Goal: Information Seeking & Learning: Check status

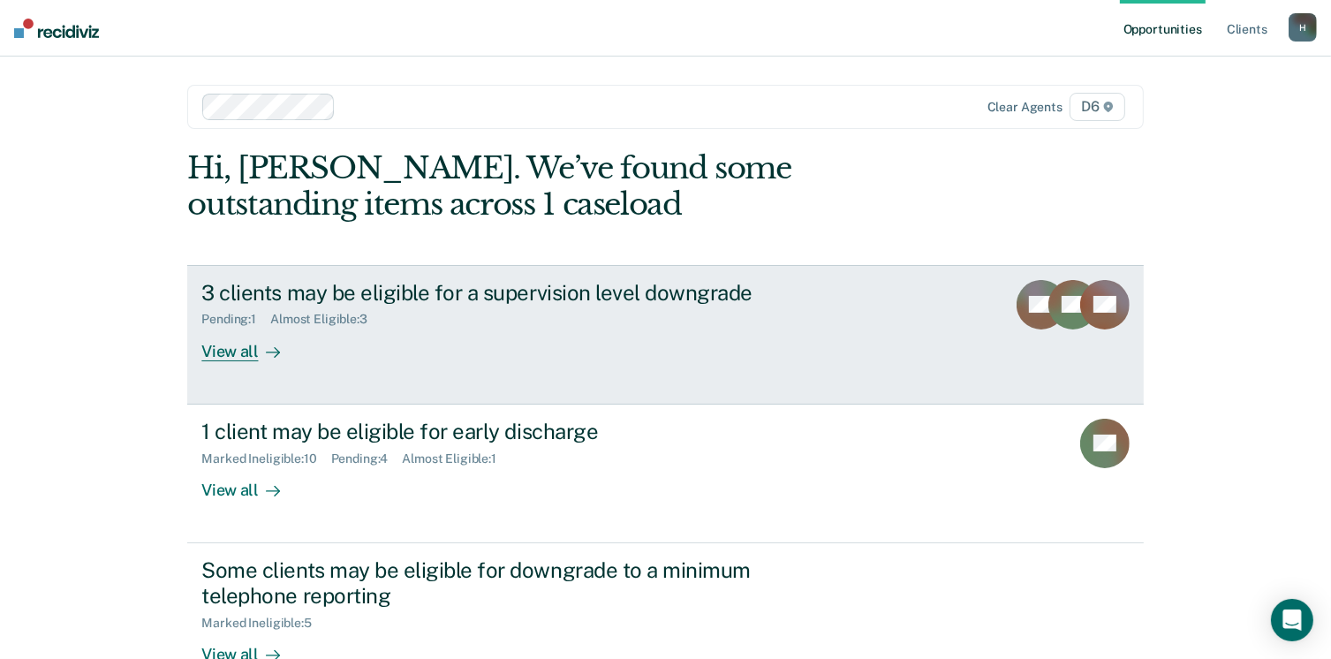
click at [231, 338] on div "View all" at bounding box center [250, 344] width 99 height 34
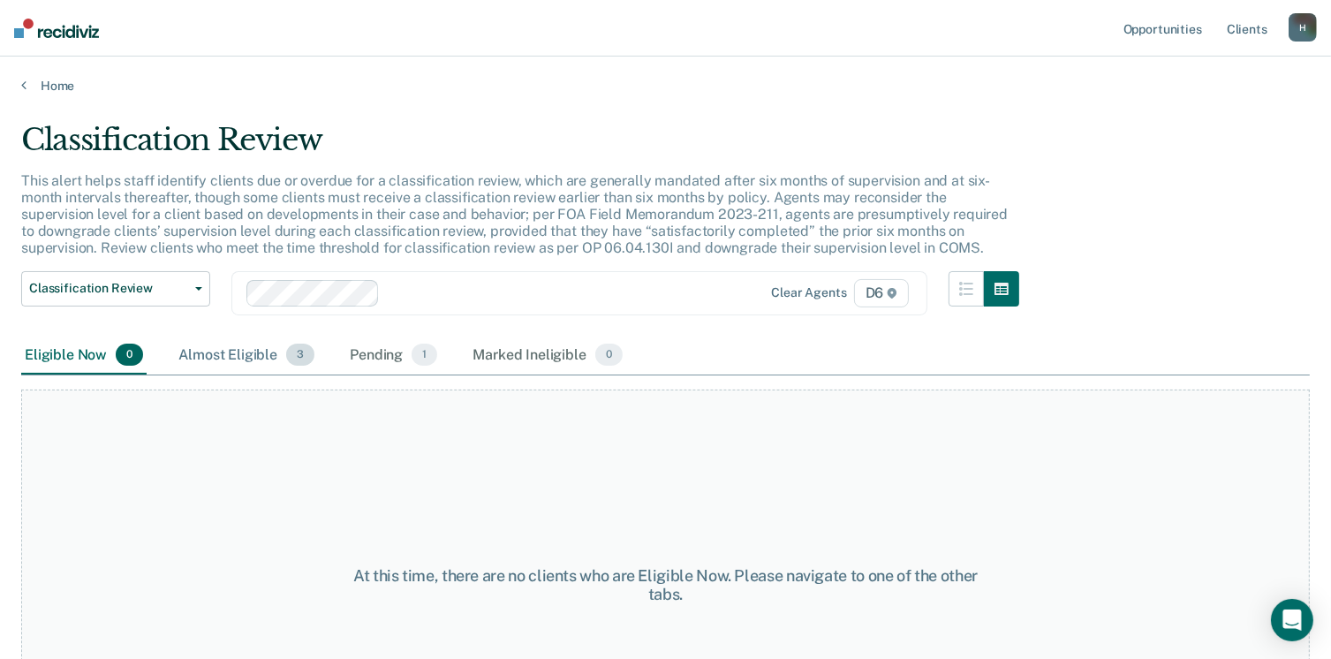
click at [240, 348] on div "Almost Eligible 3" at bounding box center [246, 356] width 143 height 39
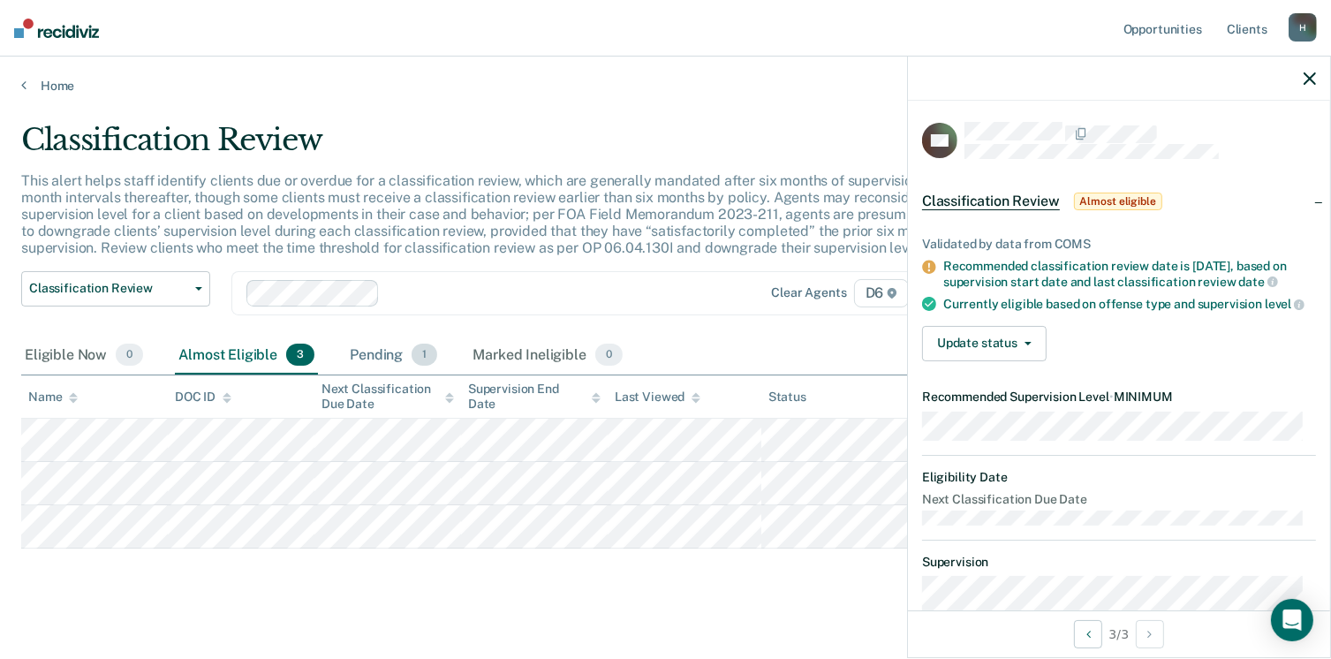
click at [364, 344] on div "Pending 1" at bounding box center [393, 356] width 95 height 39
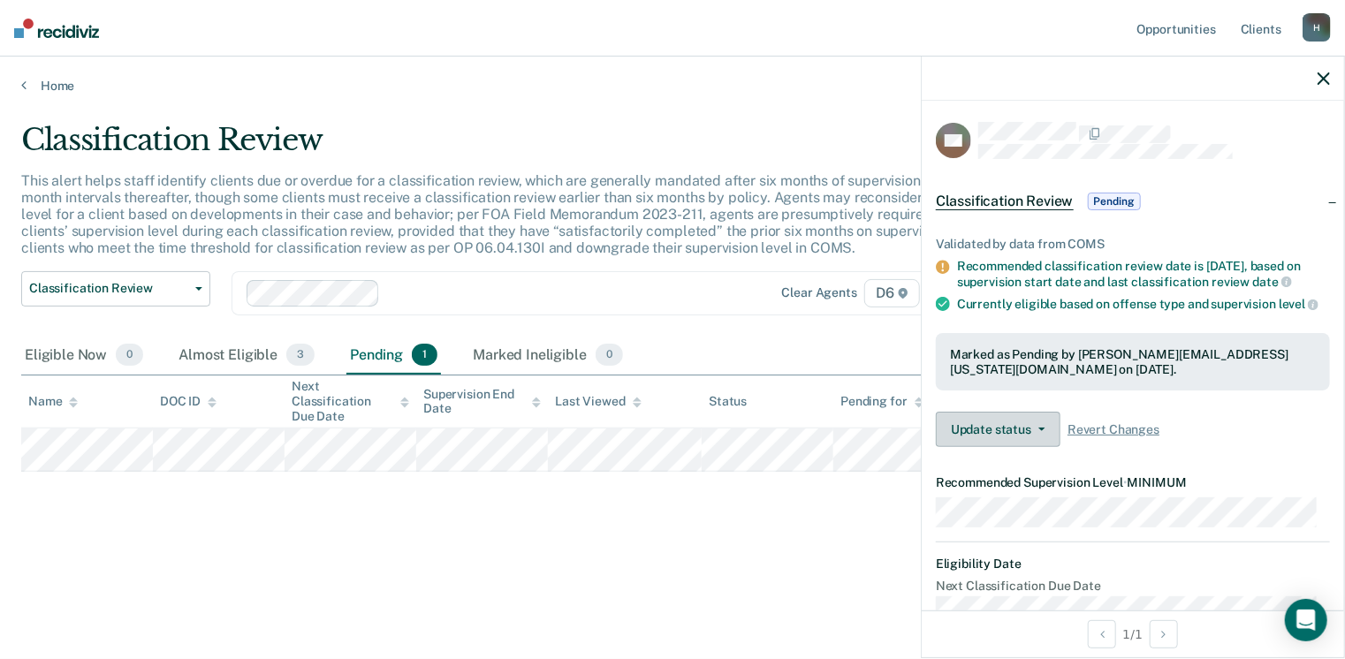
click at [1041, 431] on icon "button" at bounding box center [1041, 430] width 7 height 4
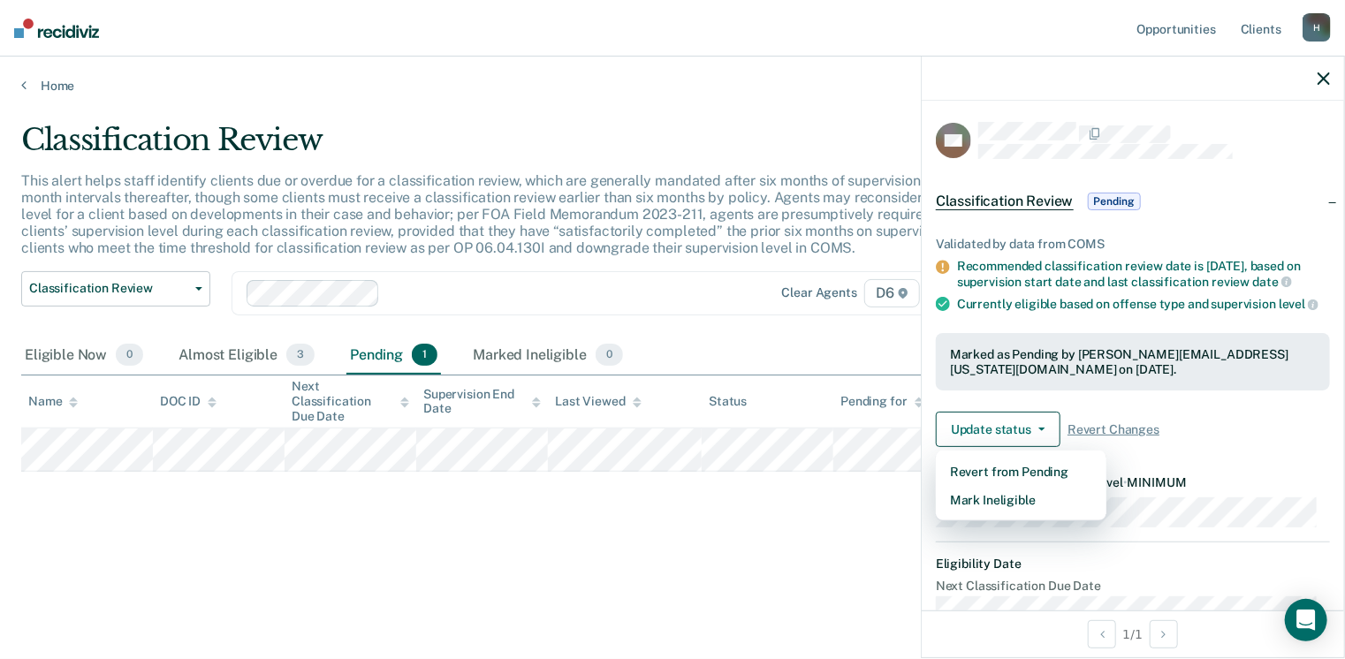
click at [849, 563] on div "Classification Review This alert helps staff identify clients due or overdue fo…" at bounding box center [672, 352] width 1302 height 461
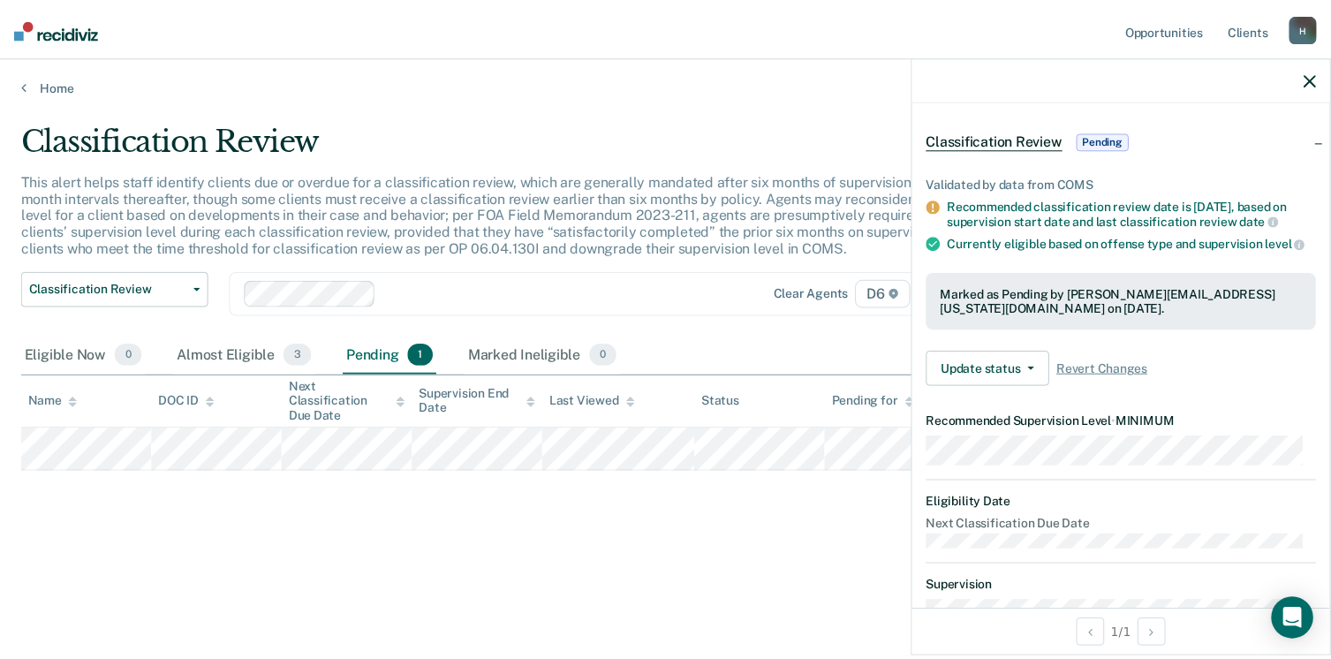
scroll to position [177, 0]
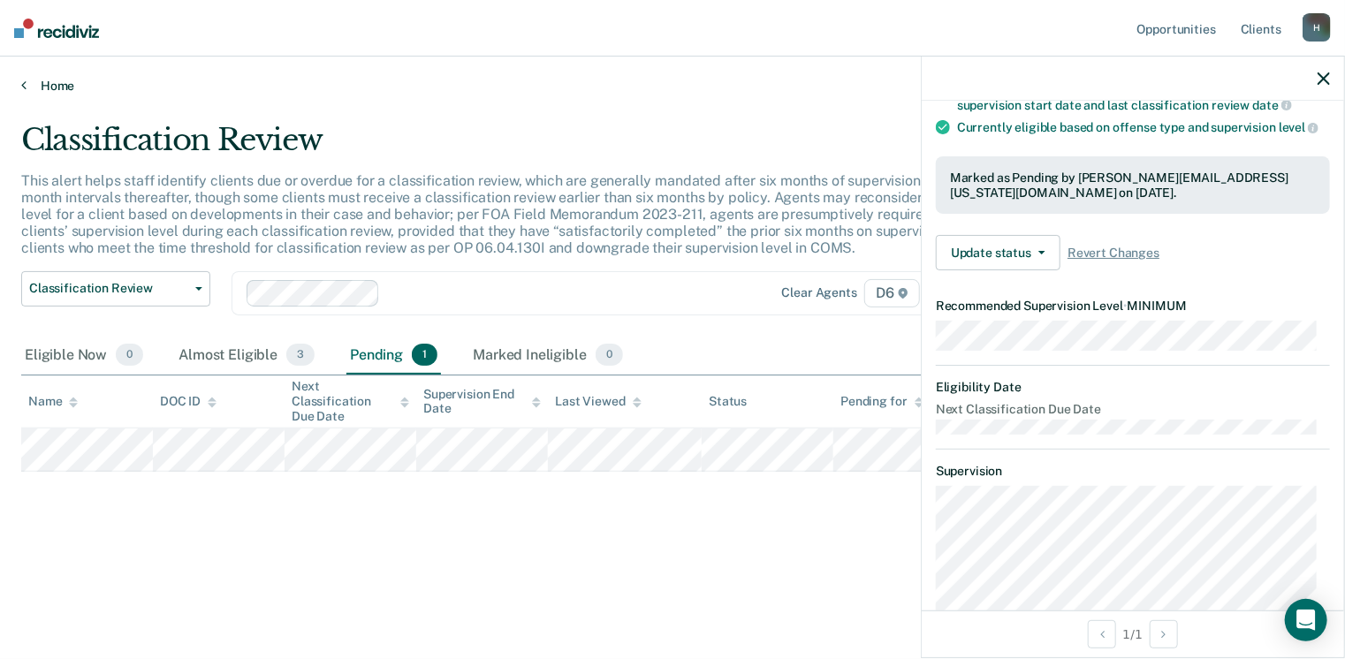
click at [47, 87] on link "Home" at bounding box center [672, 86] width 1302 height 16
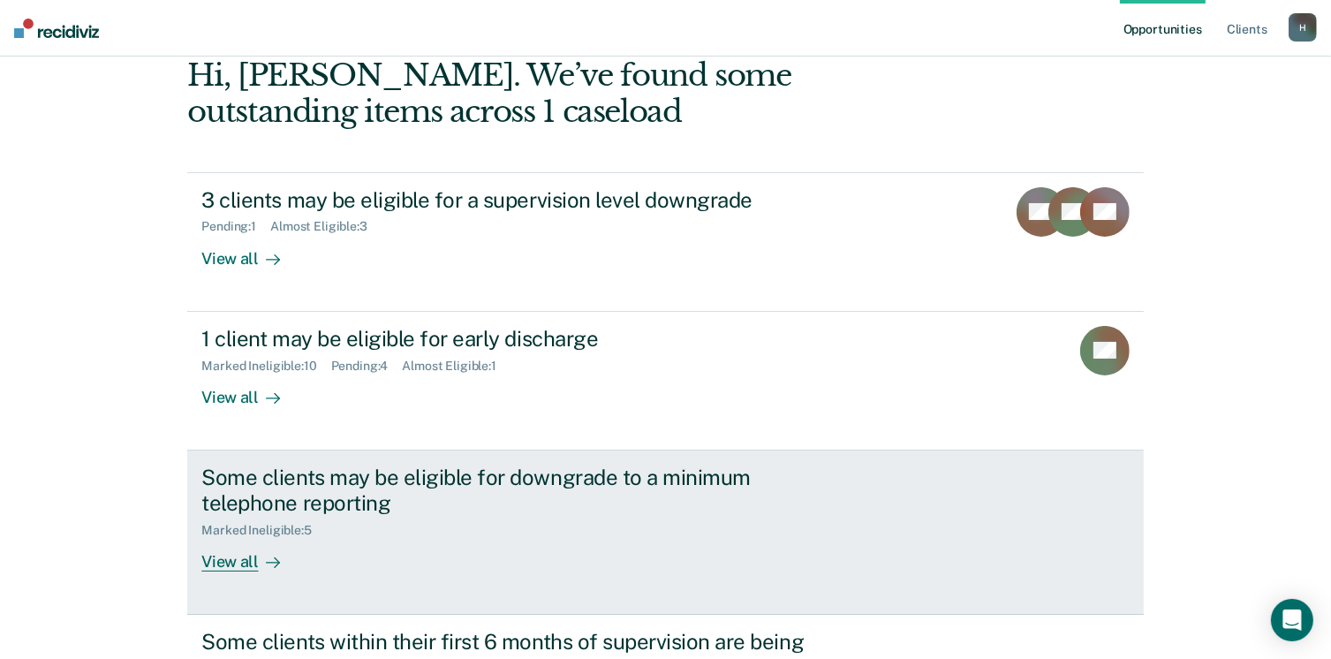
scroll to position [177, 0]
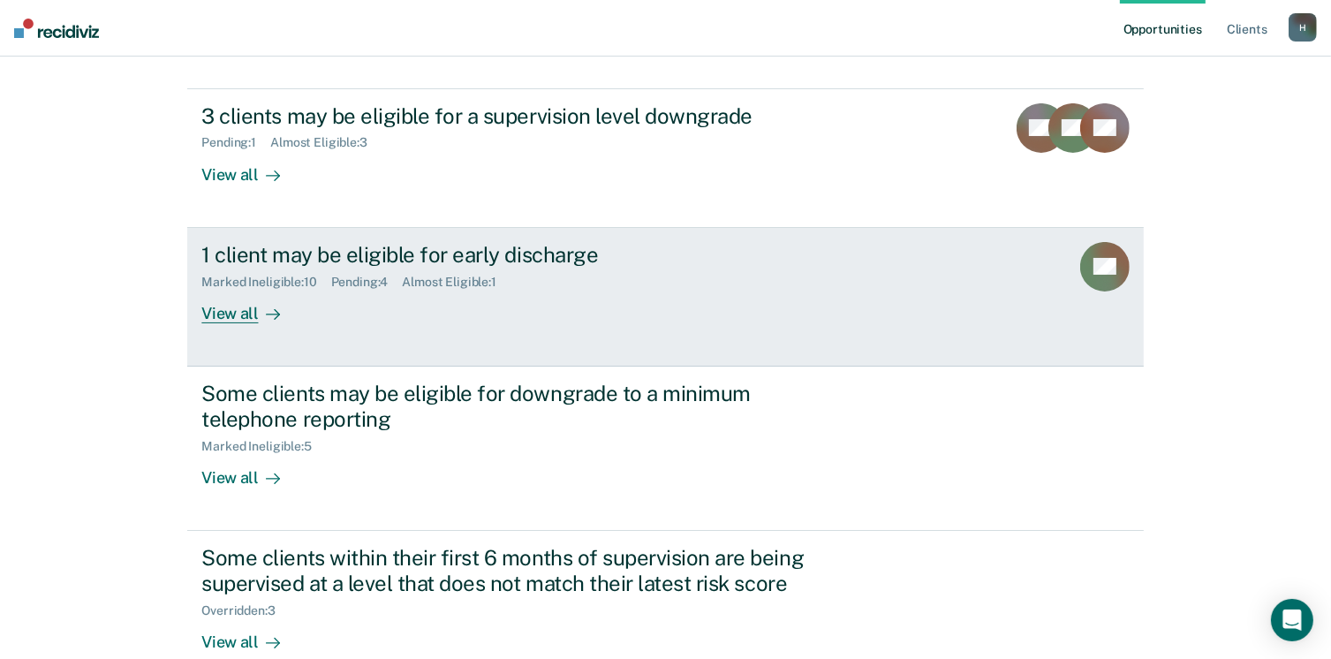
click at [237, 313] on div "View all" at bounding box center [250, 306] width 99 height 34
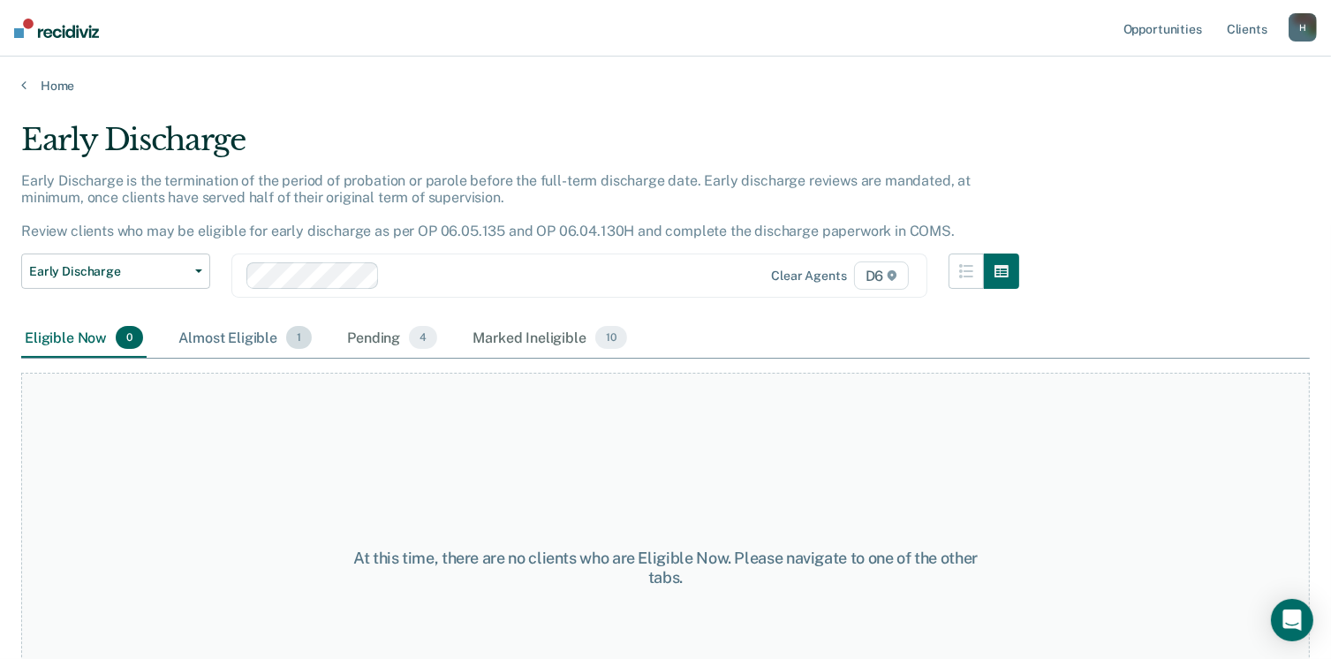
click at [234, 337] on div "Almost Eligible 1" at bounding box center [245, 338] width 140 height 39
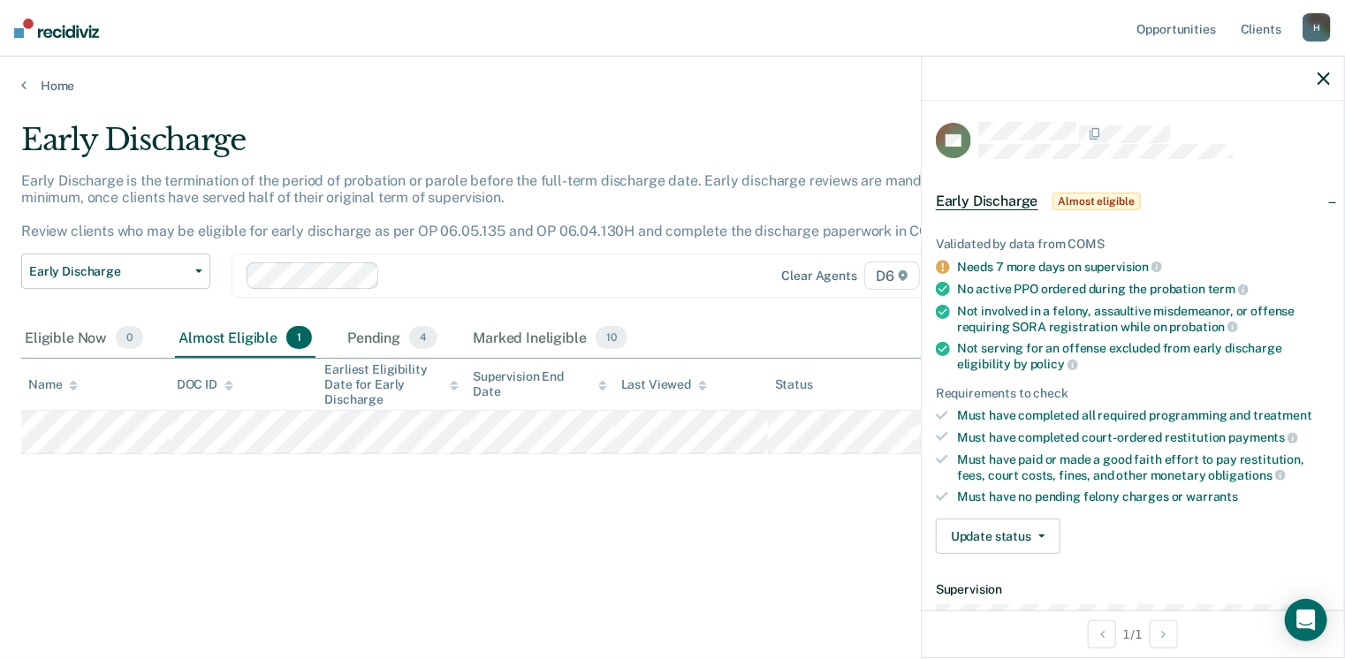
drag, startPoint x: 768, startPoint y: 499, endPoint x: 755, endPoint y: 500, distance: 12.4
click at [766, 499] on div "Early Discharge Early Discharge is the termination of the period of probation o…" at bounding box center [672, 324] width 1302 height 405
drag, startPoint x: 582, startPoint y: 477, endPoint x: 571, endPoint y: 477, distance: 11.5
click at [576, 478] on div "Early Discharge Early Discharge is the termination of the period of probation o…" at bounding box center [672, 324] width 1302 height 405
drag, startPoint x: 818, startPoint y: 507, endPoint x: 705, endPoint y: 525, distance: 114.5
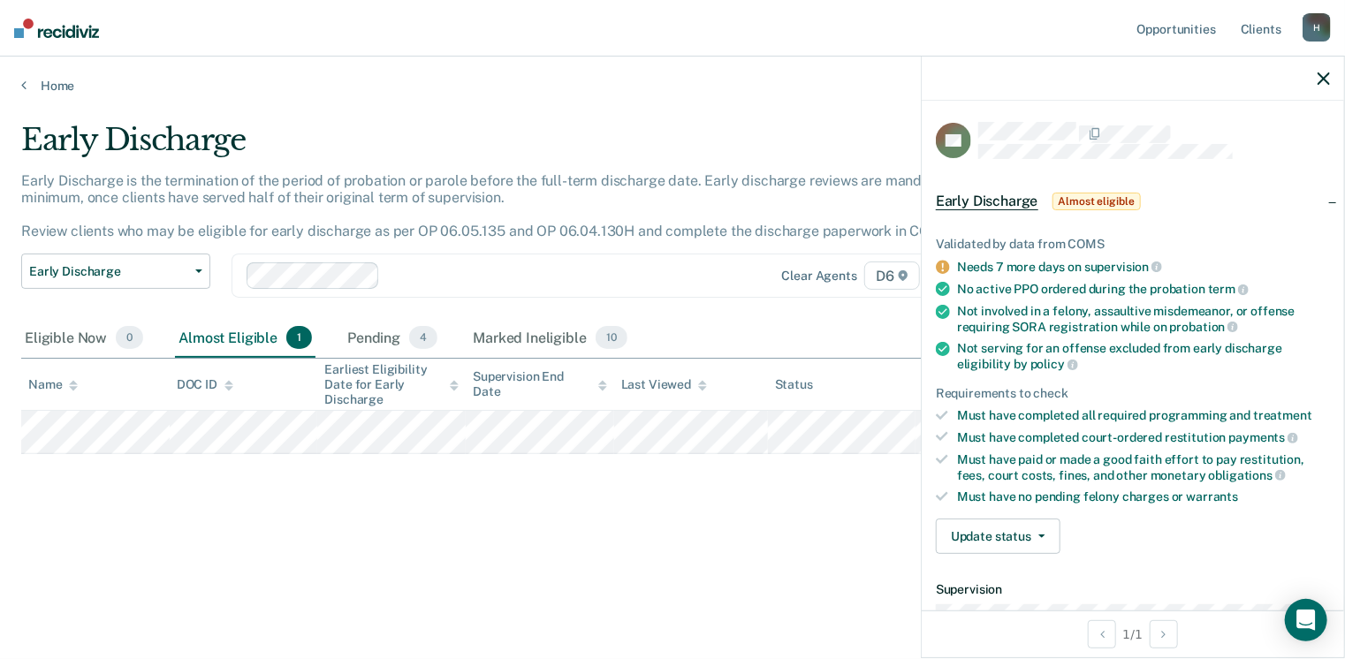
click at [817, 510] on div "Early Discharge Early Discharge is the termination of the period of probation o…" at bounding box center [672, 324] width 1302 height 405
drag, startPoint x: 648, startPoint y: 513, endPoint x: 558, endPoint y: 506, distance: 90.4
click at [621, 513] on div "Early Discharge Early Discharge is the termination of the period of probation o…" at bounding box center [672, 324] width 1302 height 405
click at [375, 330] on div "Pending 4" at bounding box center [392, 338] width 97 height 39
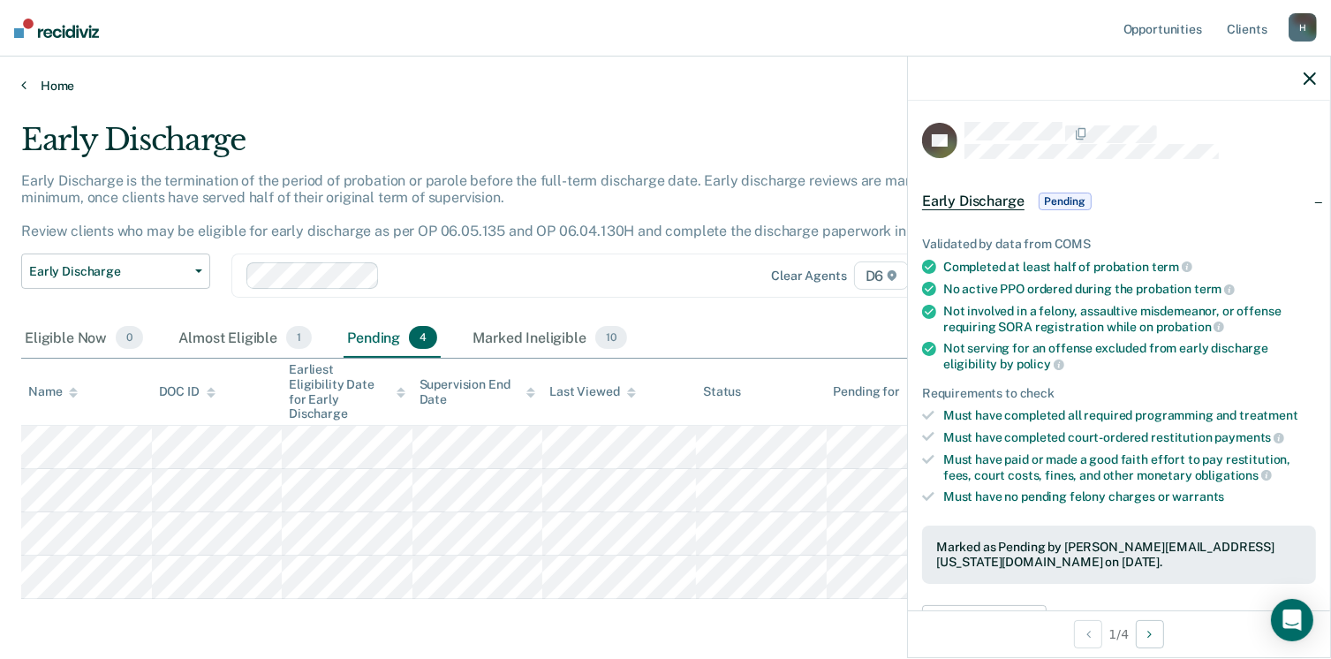
click at [52, 84] on link "Home" at bounding box center [665, 86] width 1289 height 16
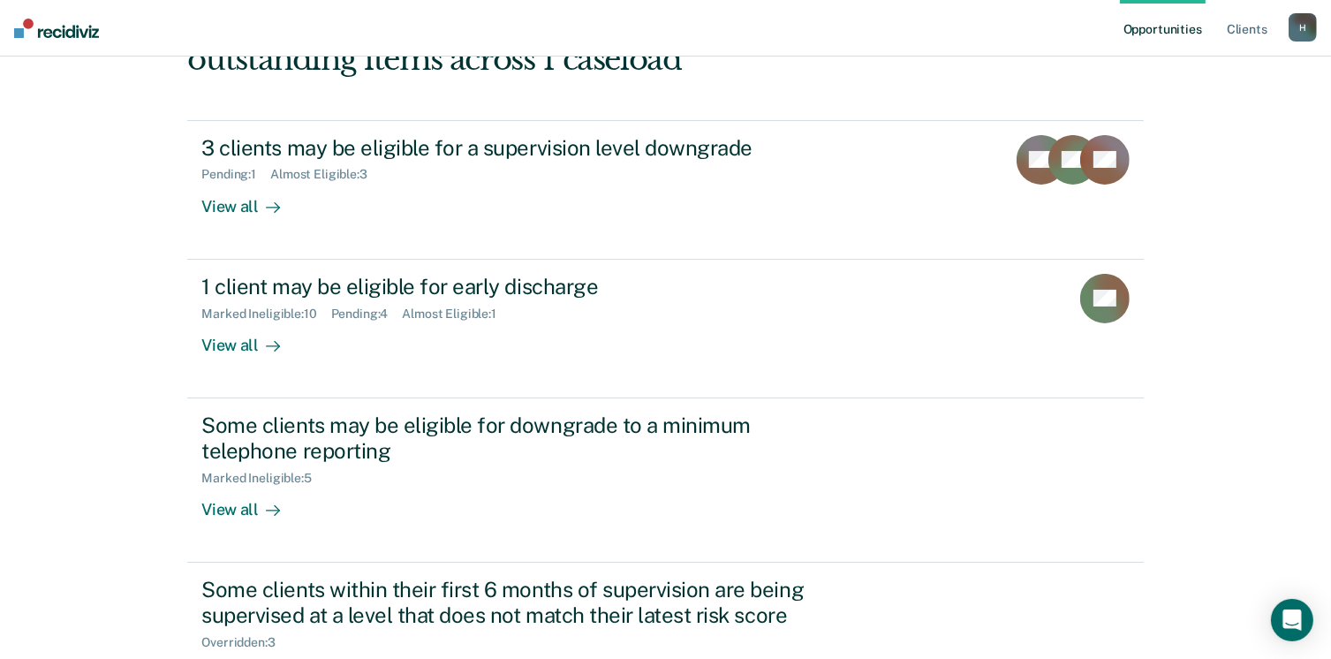
scroll to position [177, 0]
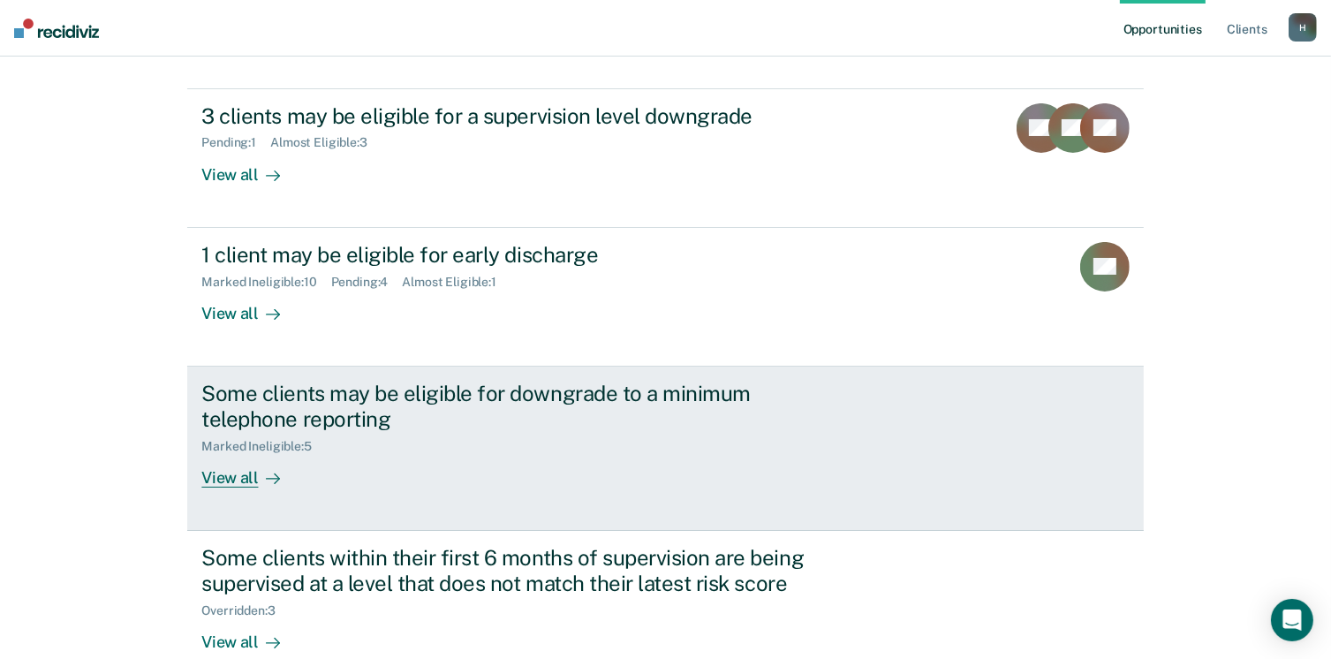
click at [227, 481] on div "View all" at bounding box center [250, 470] width 99 height 34
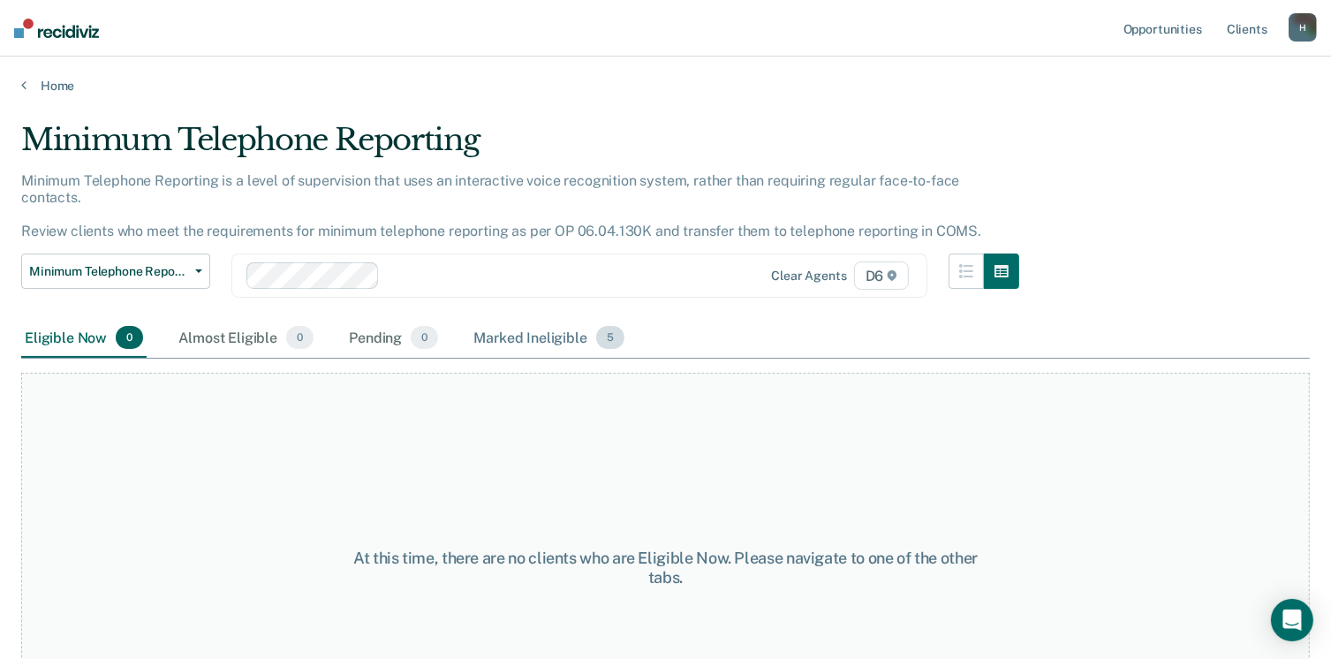
click at [504, 322] on div "Marked Ineligible 5" at bounding box center [549, 338] width 158 height 39
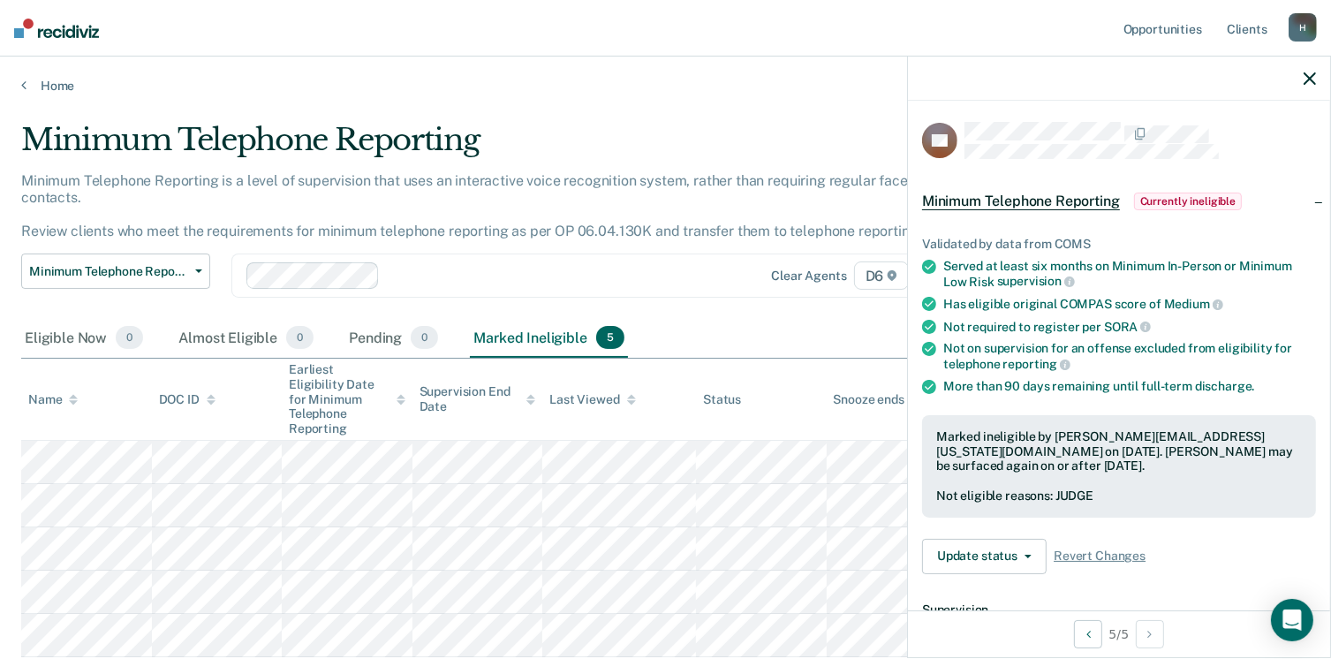
click at [53, 72] on div "Home" at bounding box center [665, 75] width 1331 height 37
click at [53, 80] on link "Home" at bounding box center [665, 86] width 1289 height 16
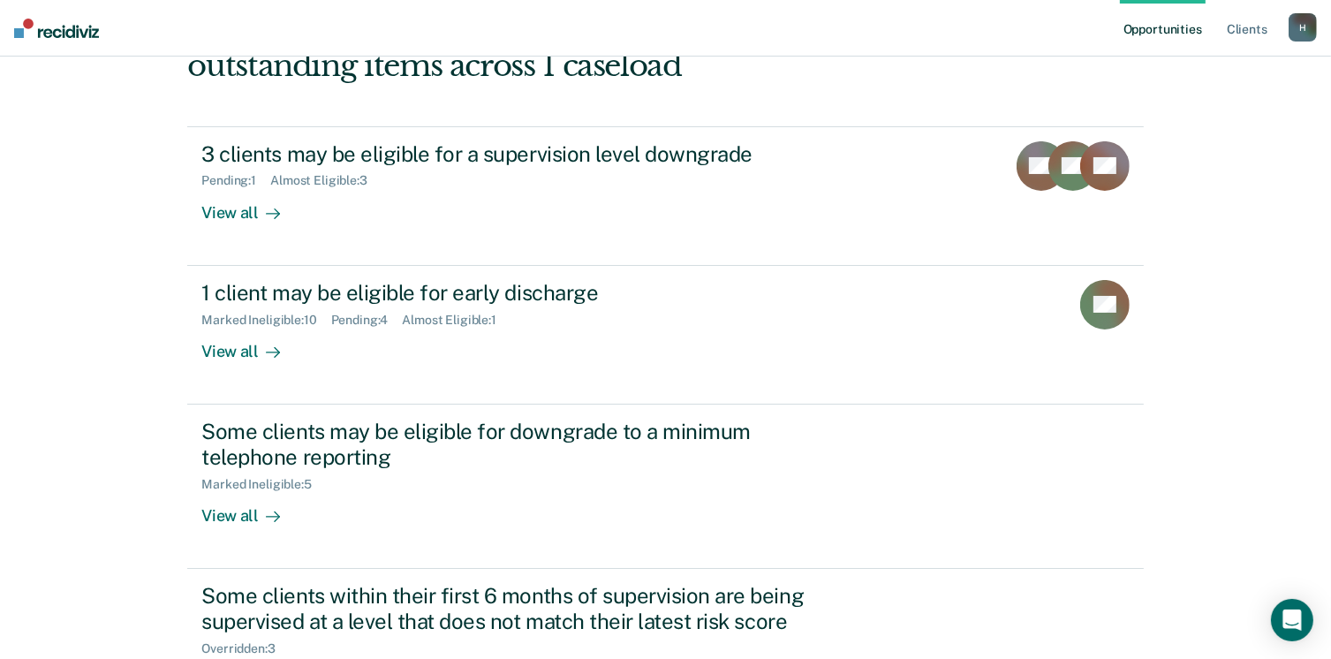
scroll to position [282, 0]
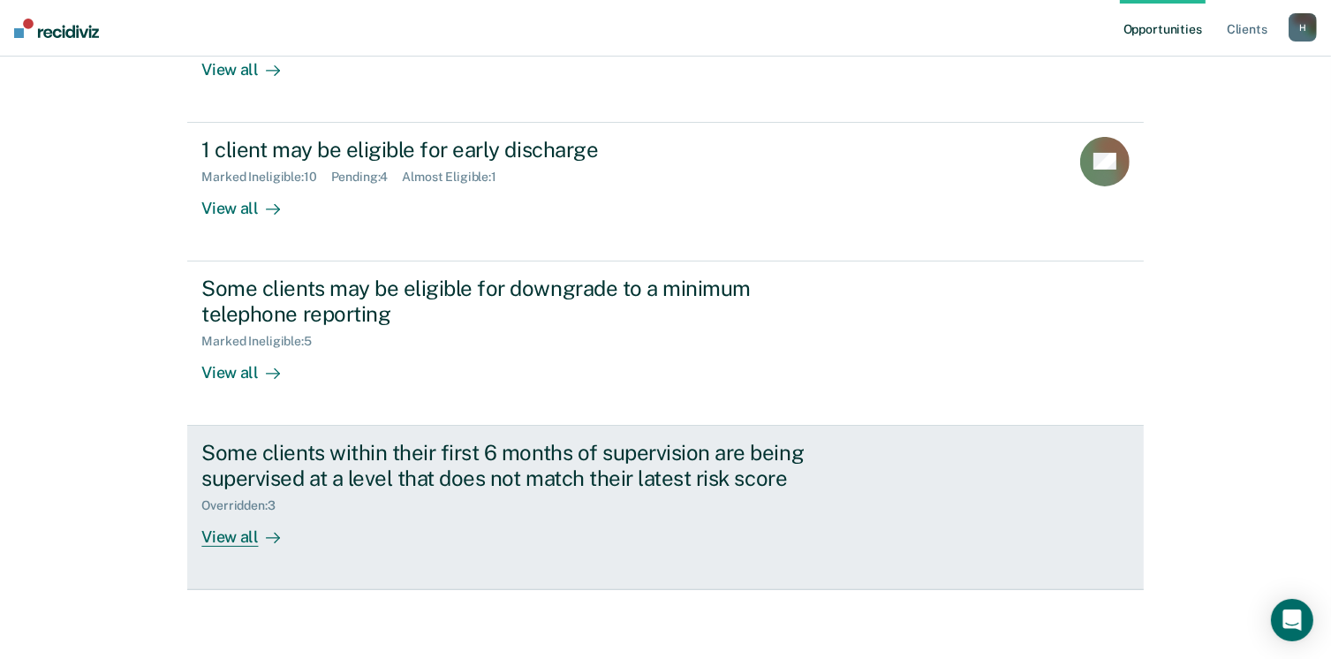
click at [233, 534] on div "View all" at bounding box center [250, 529] width 99 height 34
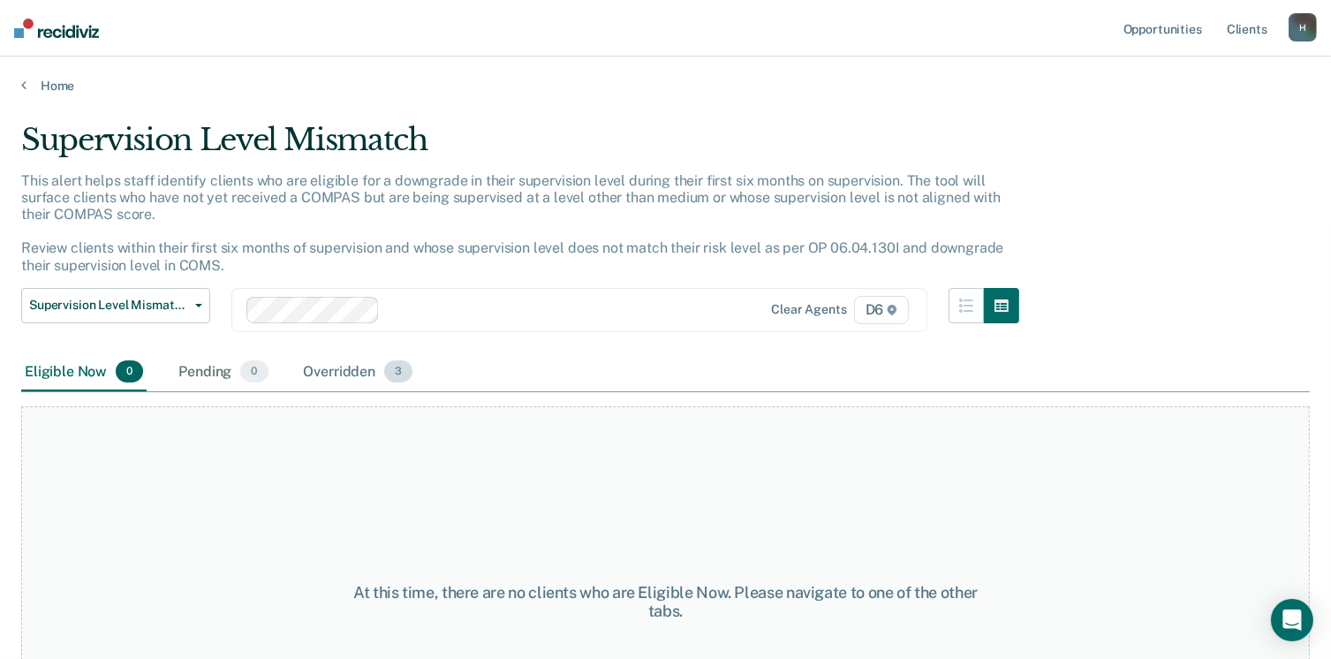
click at [352, 371] on div "Overridden 3" at bounding box center [358, 372] width 117 height 39
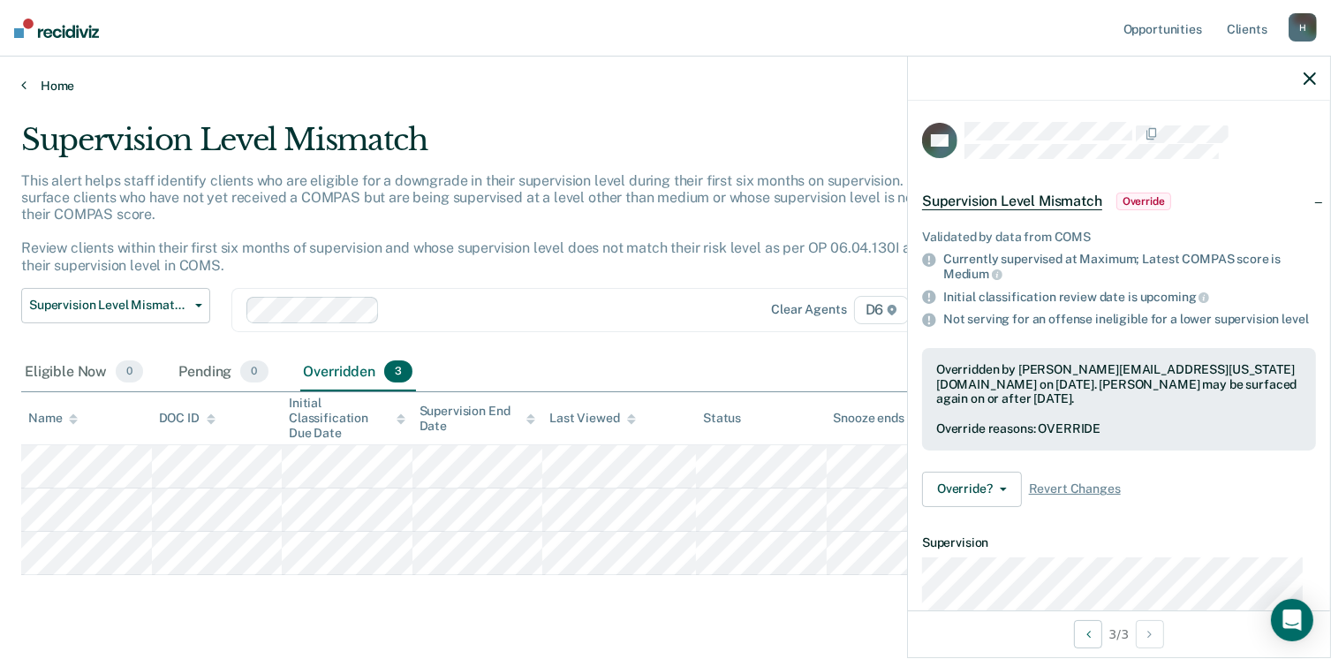
click at [57, 86] on link "Home" at bounding box center [665, 86] width 1289 height 16
